Goal: Task Accomplishment & Management: Use online tool/utility

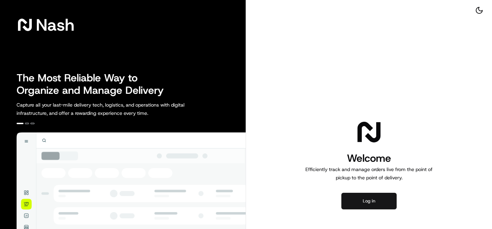
click at [369, 201] on button "Log in" at bounding box center [368, 201] width 55 height 17
click at [370, 197] on button "Log in" at bounding box center [368, 201] width 55 height 17
